Goal: Transaction & Acquisition: Purchase product/service

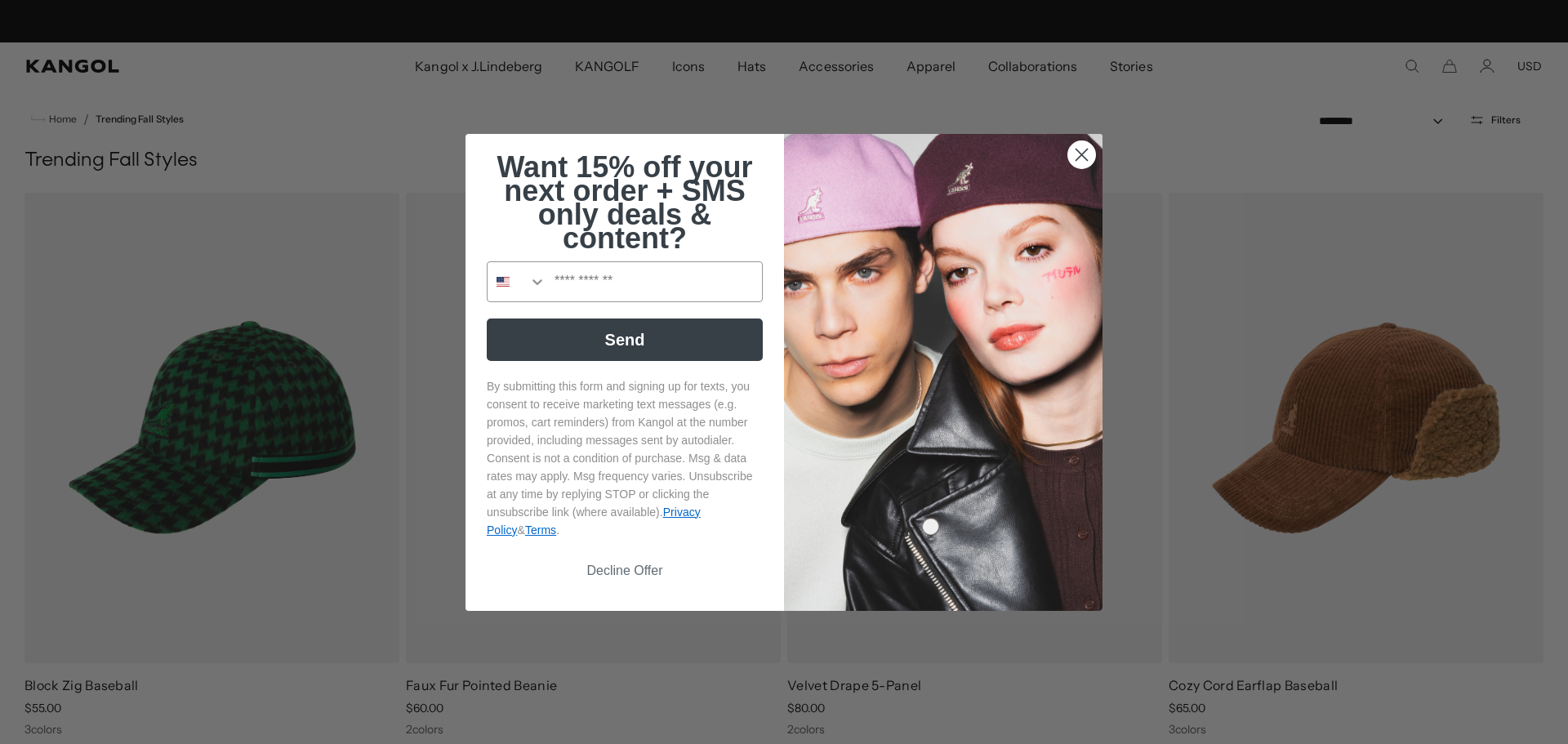
scroll to position [0, 337]
click at [1076, 150] on circle "Close dialog" at bounding box center [1082, 154] width 27 height 27
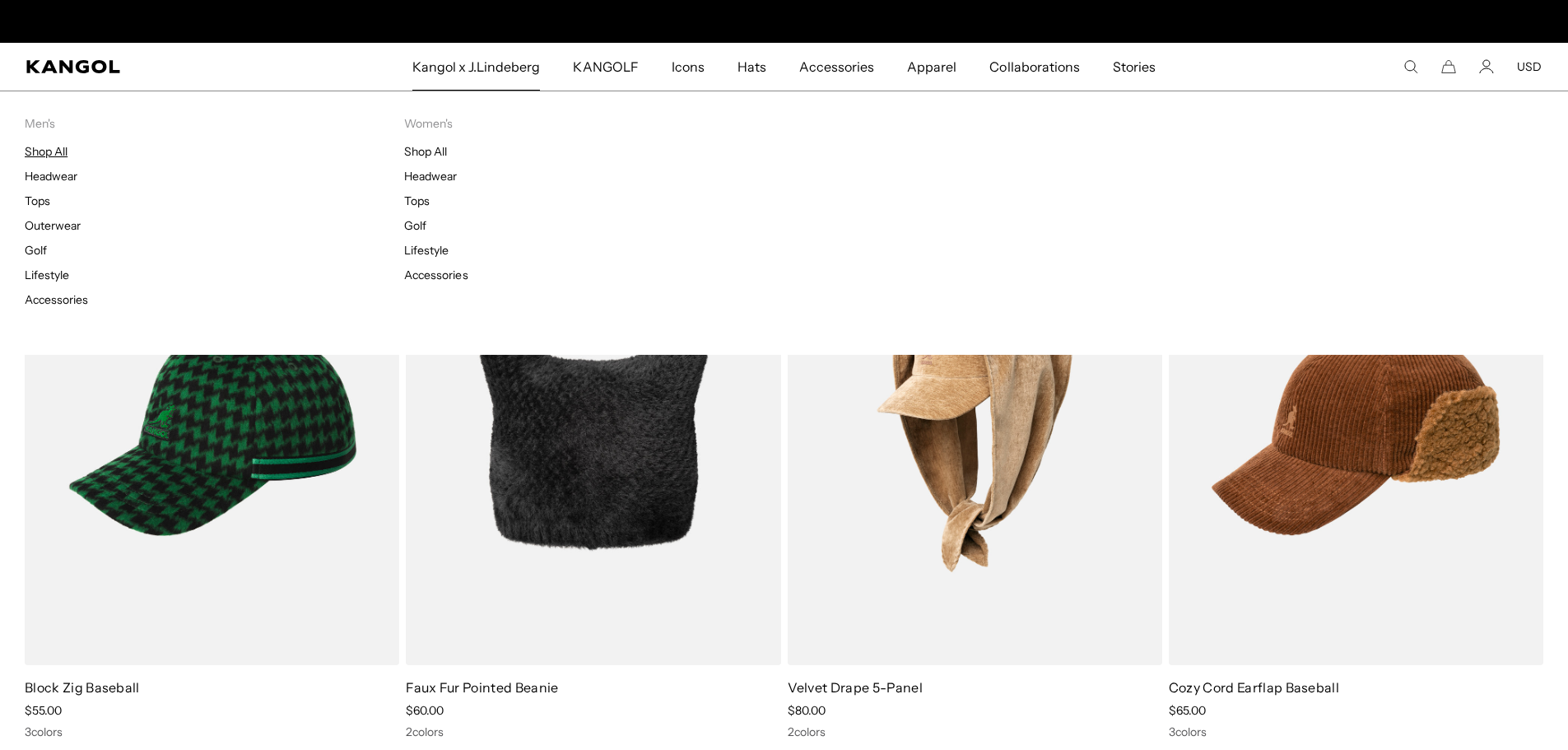
scroll to position [0, 0]
click at [51, 150] on link "Shop All" at bounding box center [46, 151] width 43 height 15
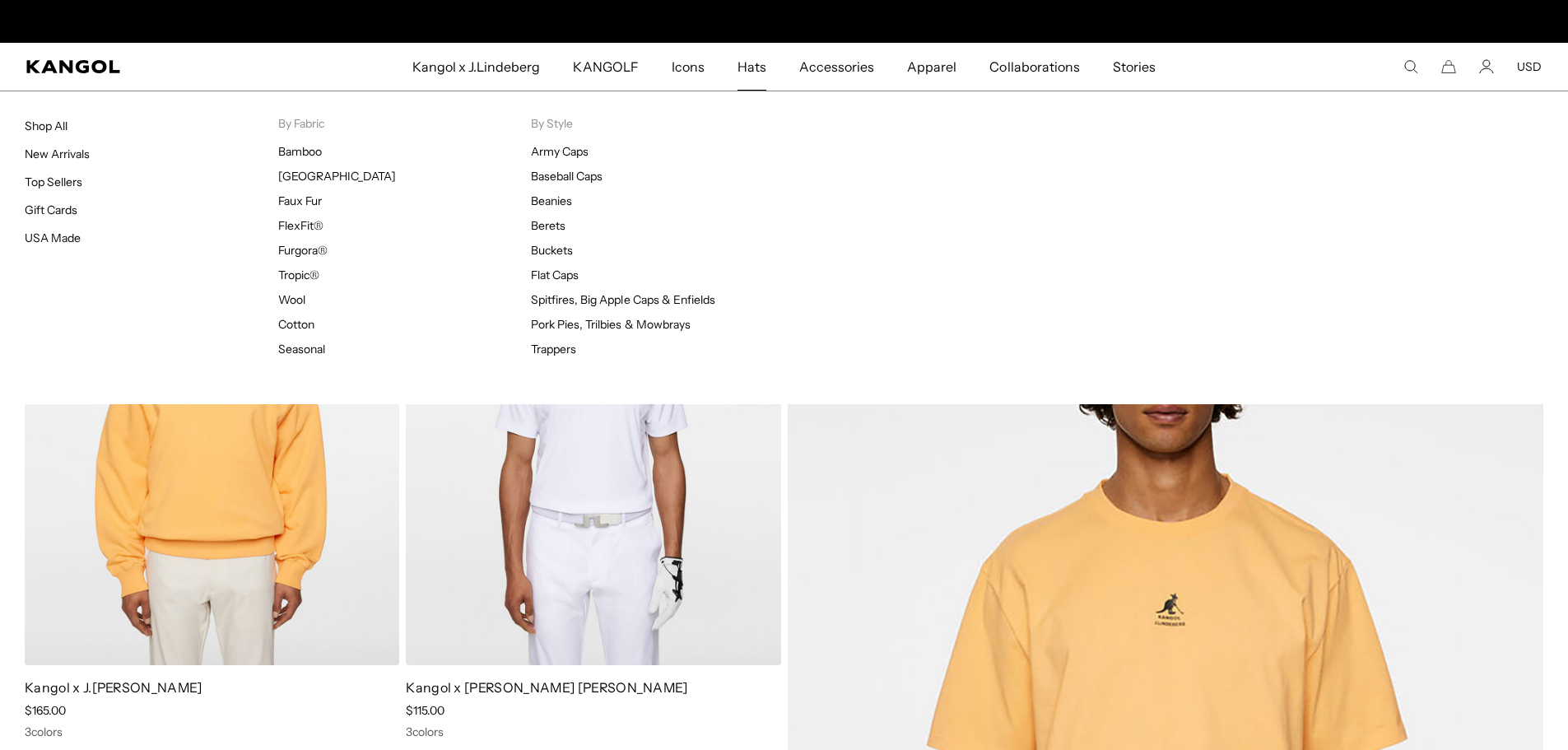
click at [745, 71] on span "Hats" at bounding box center [751, 67] width 29 height 48
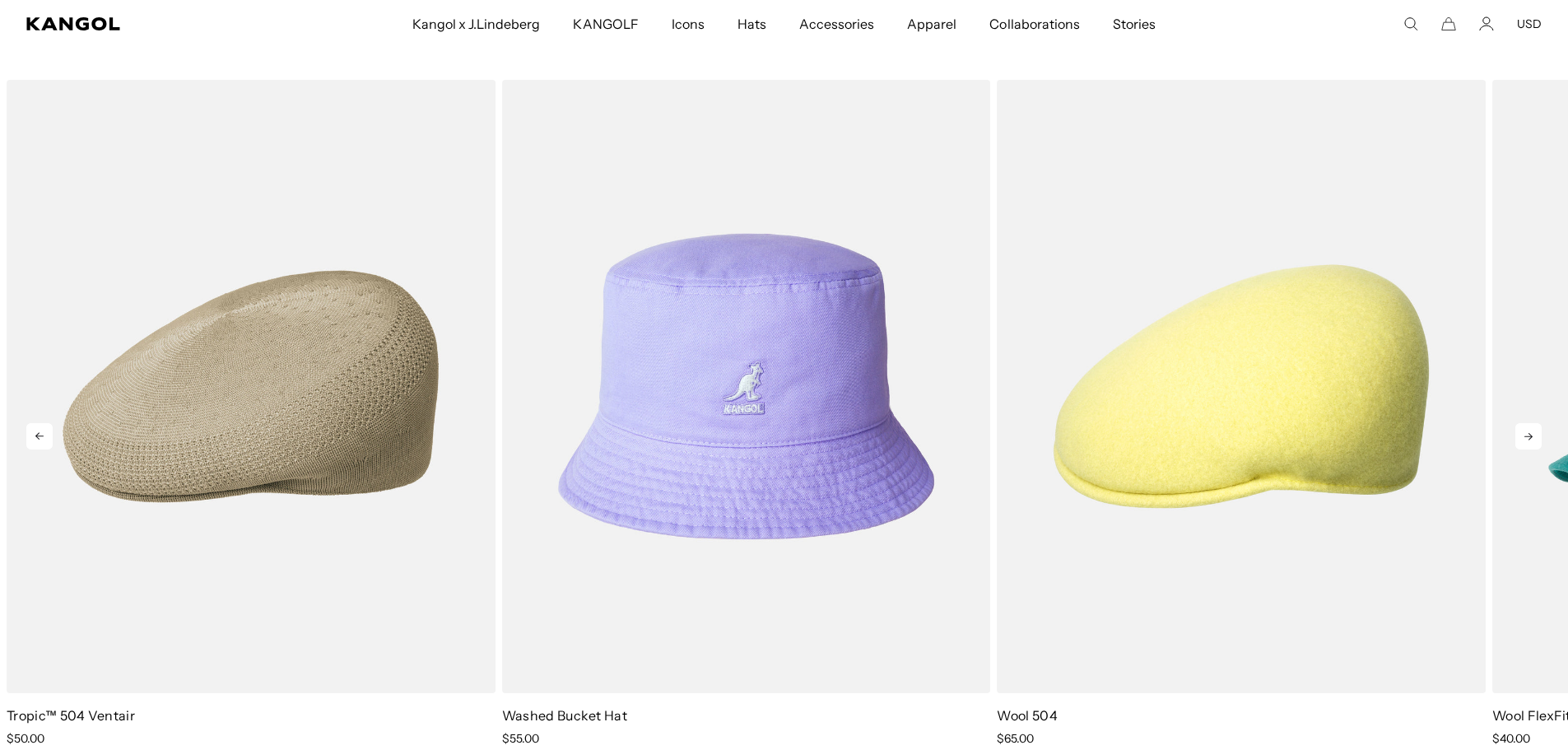
click at [1523, 433] on icon at bounding box center [1528, 435] width 27 height 27
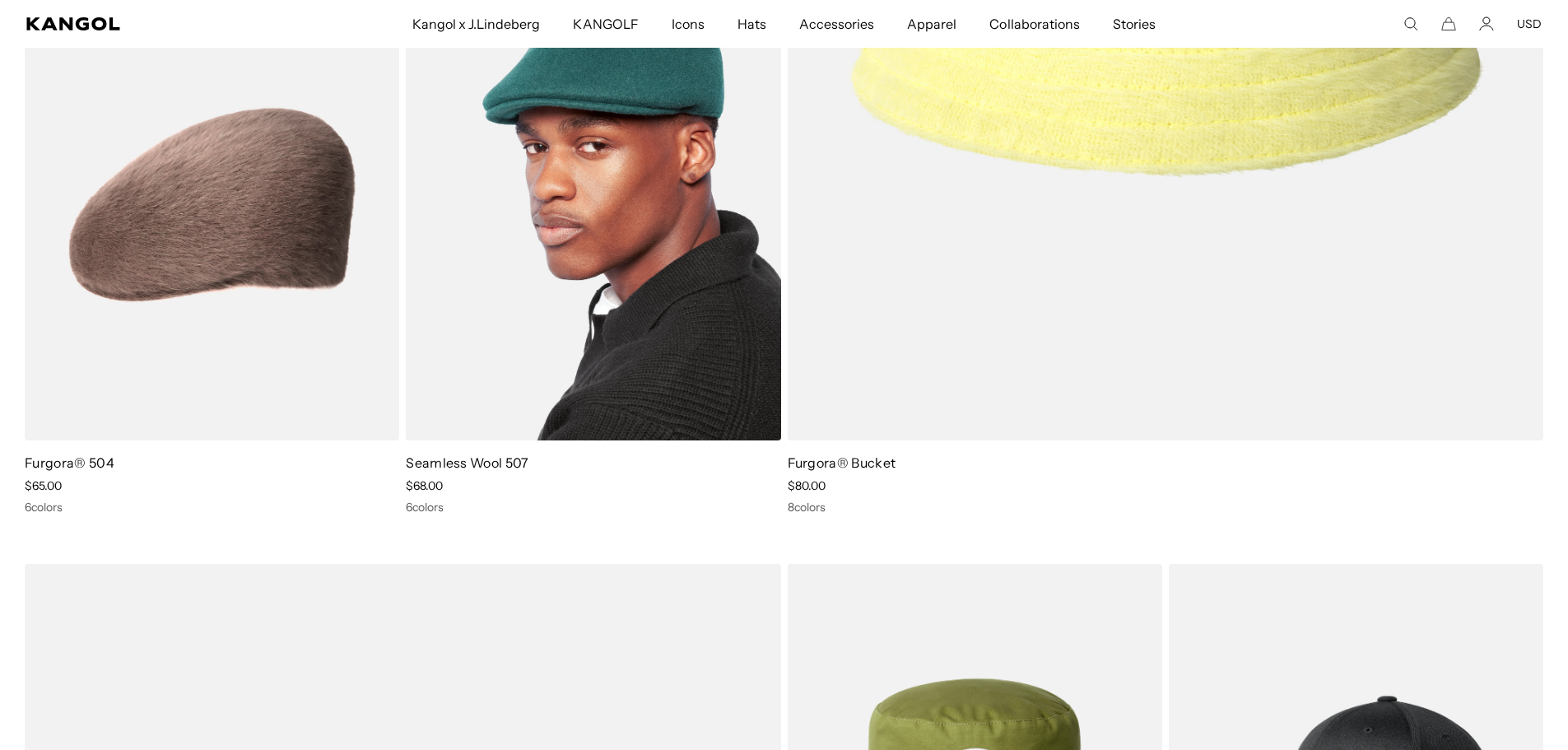
click at [438, 461] on link "Seamless Wool 507" at bounding box center [467, 462] width 123 height 17
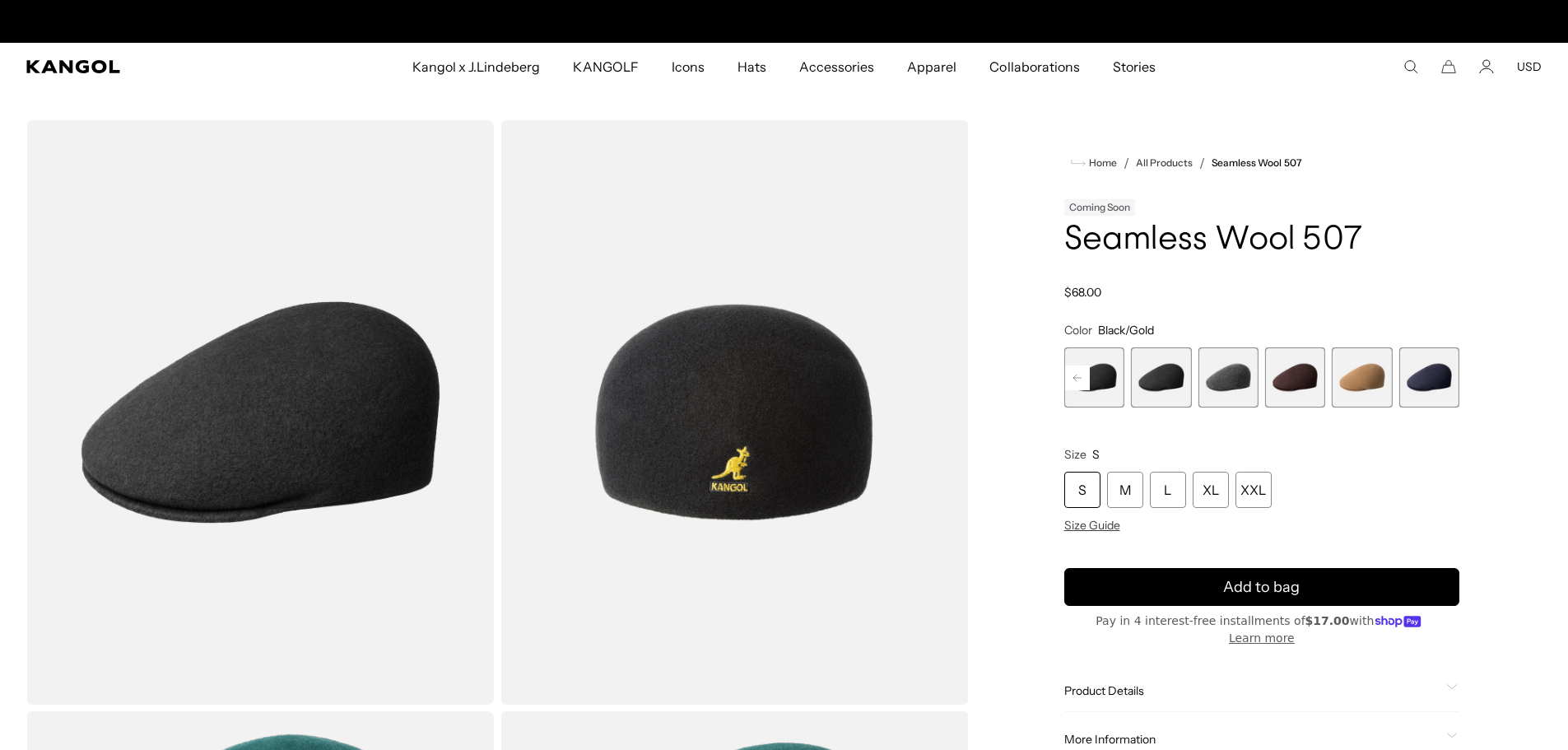
scroll to position [0, 339]
click at [1164, 378] on span "5 of 9" at bounding box center [1160, 376] width 60 height 60
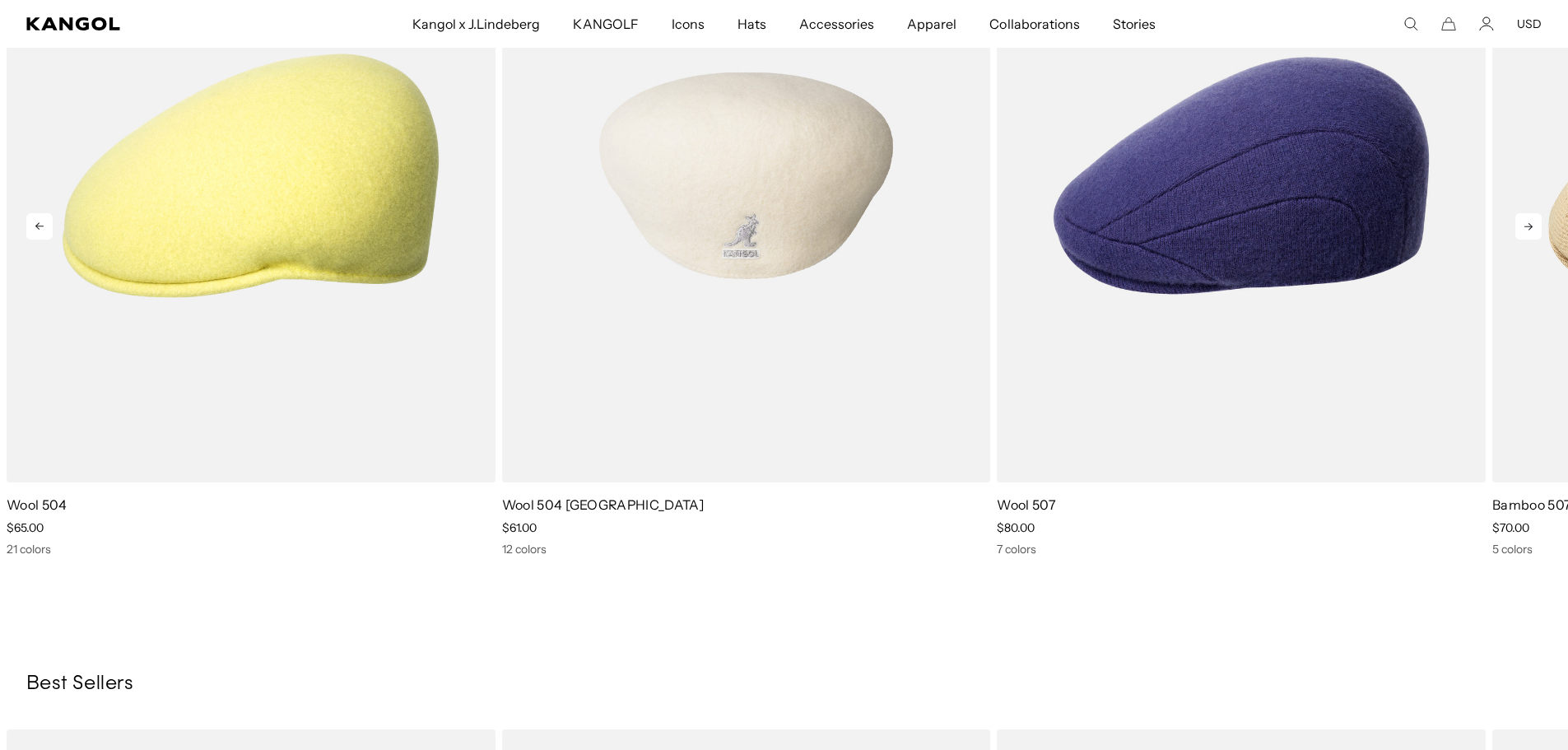
click at [734, 243] on img "2 of 5" at bounding box center [746, 176] width 489 height 613
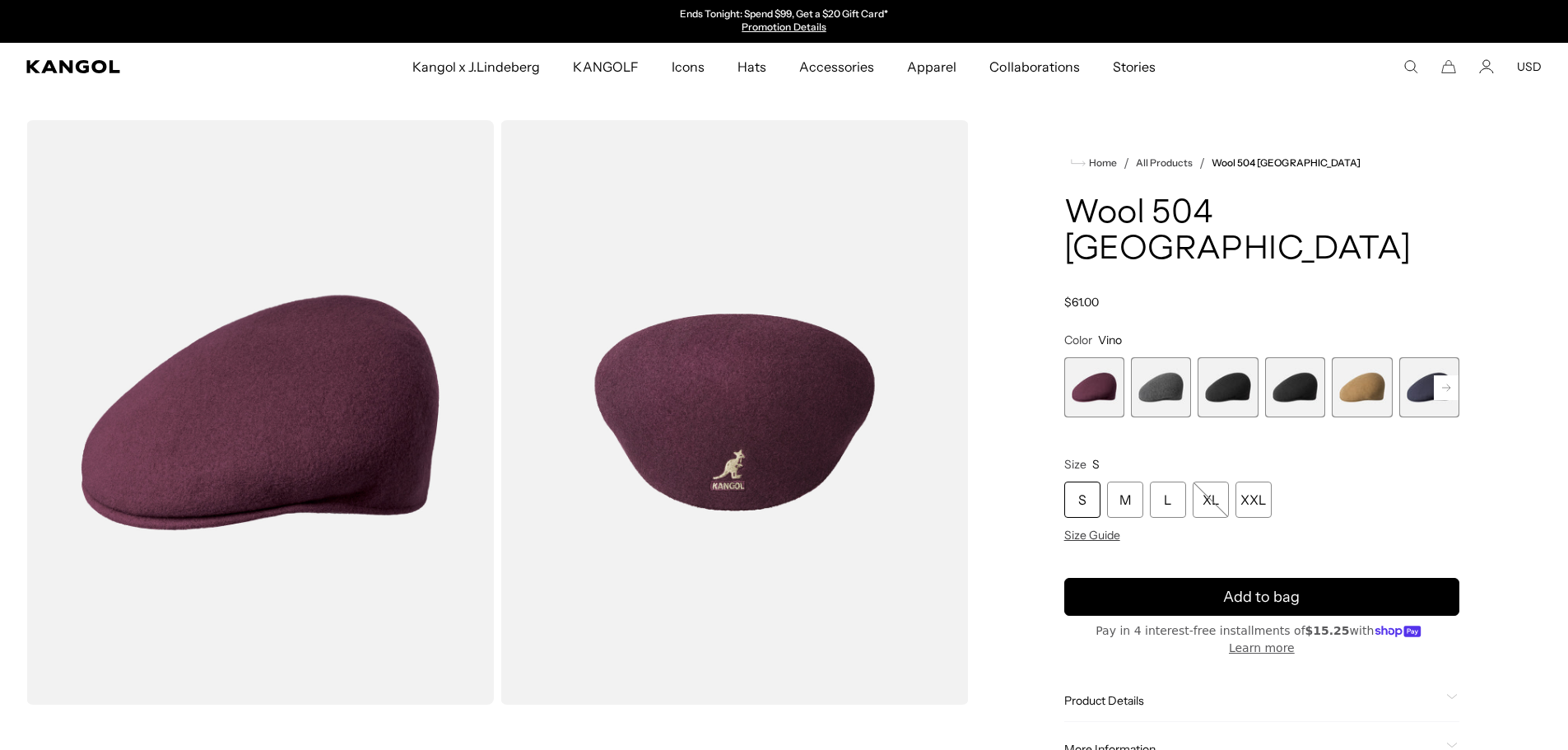
click at [1231, 357] on span "3 of 12" at bounding box center [1227, 386] width 60 height 60
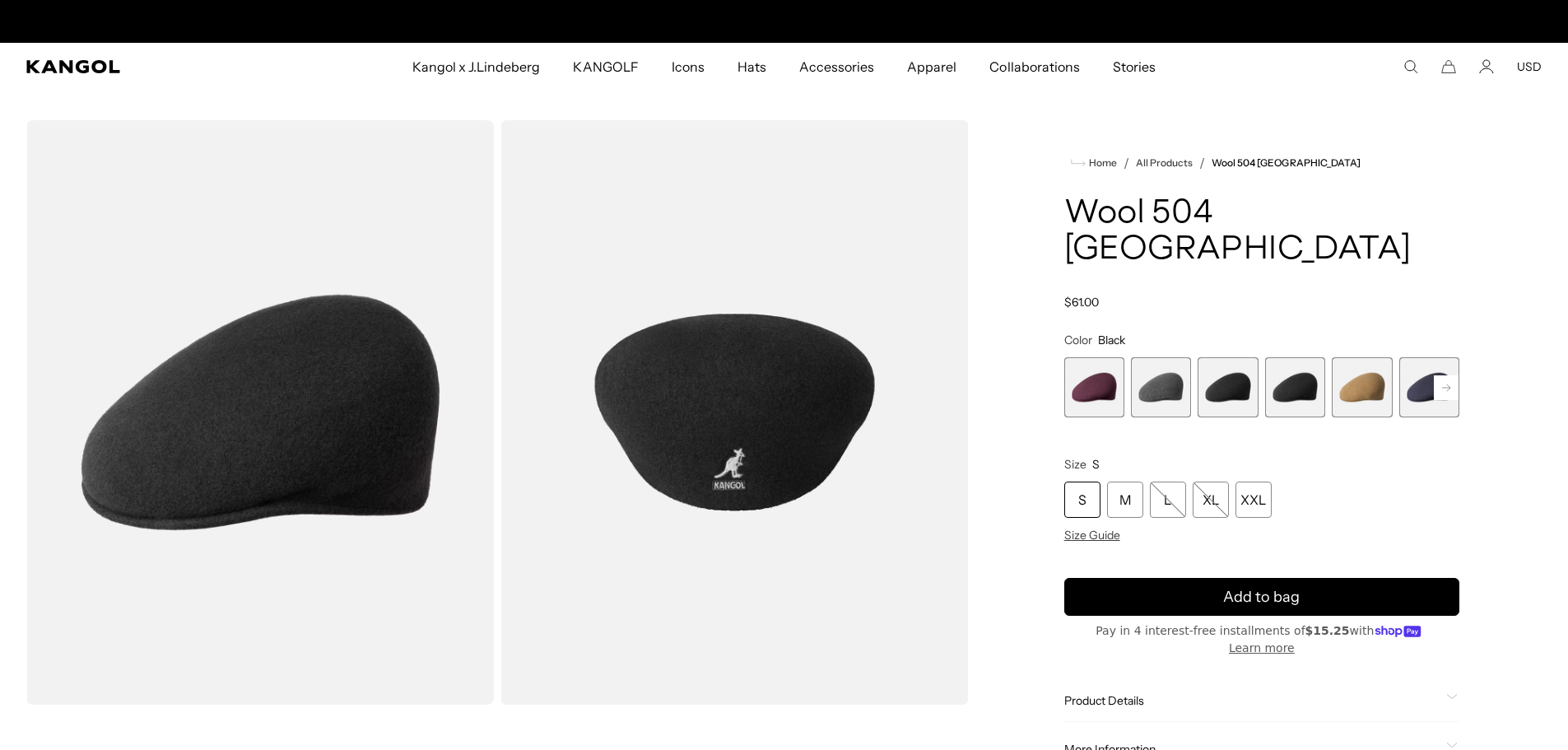
scroll to position [0, 339]
click at [1450, 375] on rect at bounding box center [1445, 387] width 25 height 25
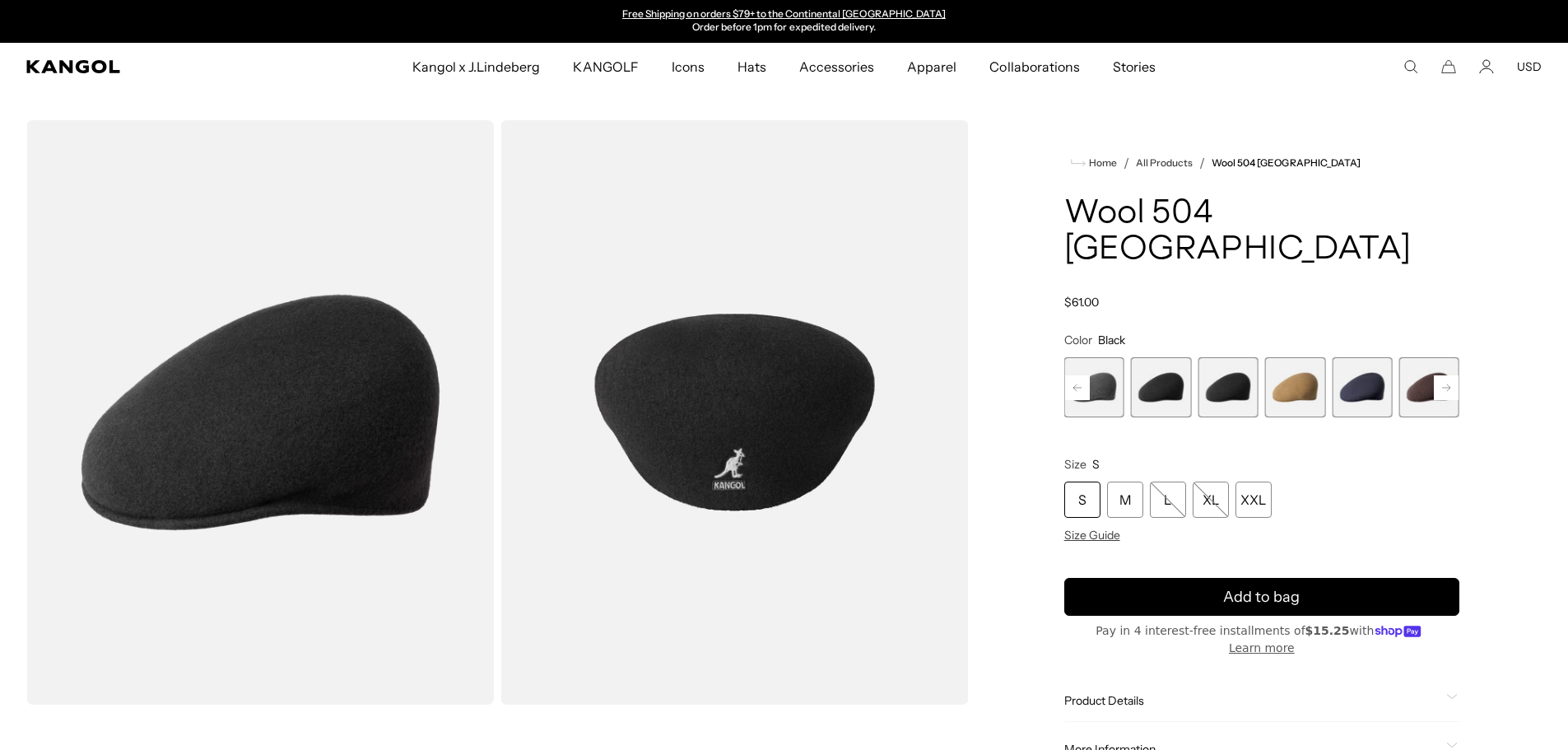
click at [1159, 357] on span "3 of 12" at bounding box center [1160, 386] width 60 height 60
click at [1227, 357] on span "4 of 12" at bounding box center [1227, 386] width 60 height 60
click at [1157, 357] on span "3 of 12" at bounding box center [1160, 386] width 60 height 60
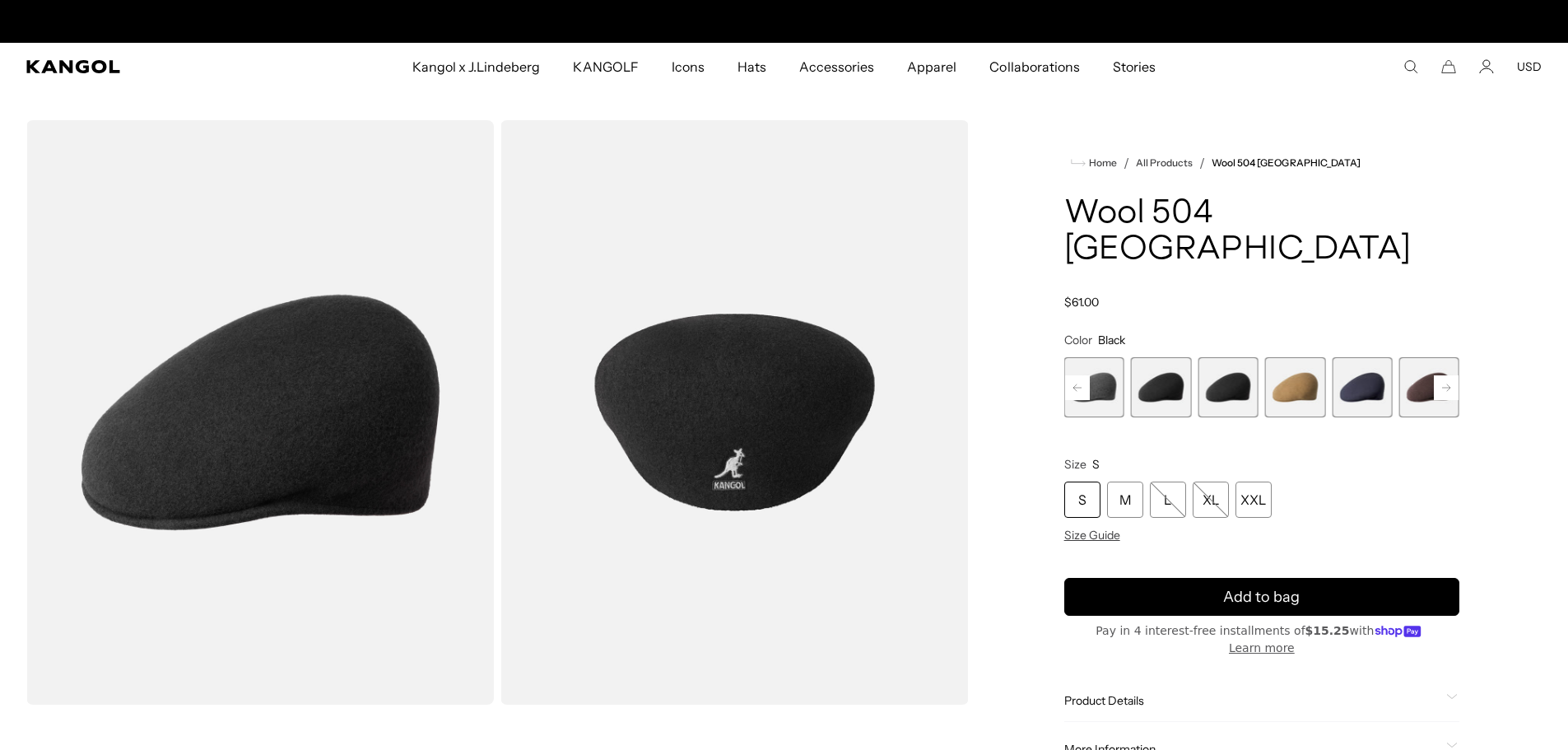
click at [1113, 357] on span "2 of 12" at bounding box center [1093, 386] width 60 height 60
